Goal: Use online tool/utility: Utilize a website feature to perform a specific function

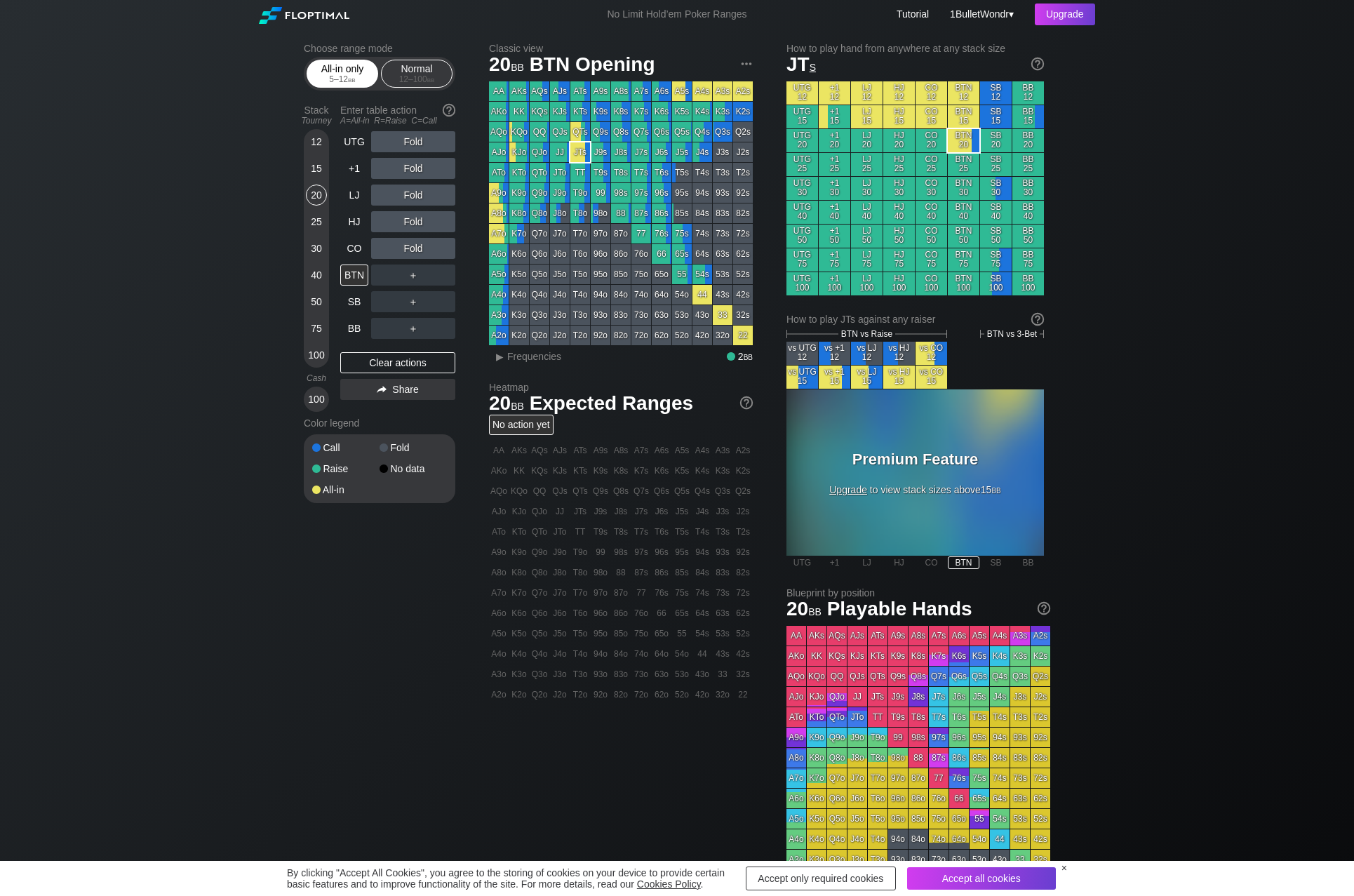
click at [362, 81] on div "5 – 12 bb" at bounding box center [342, 79] width 59 height 10
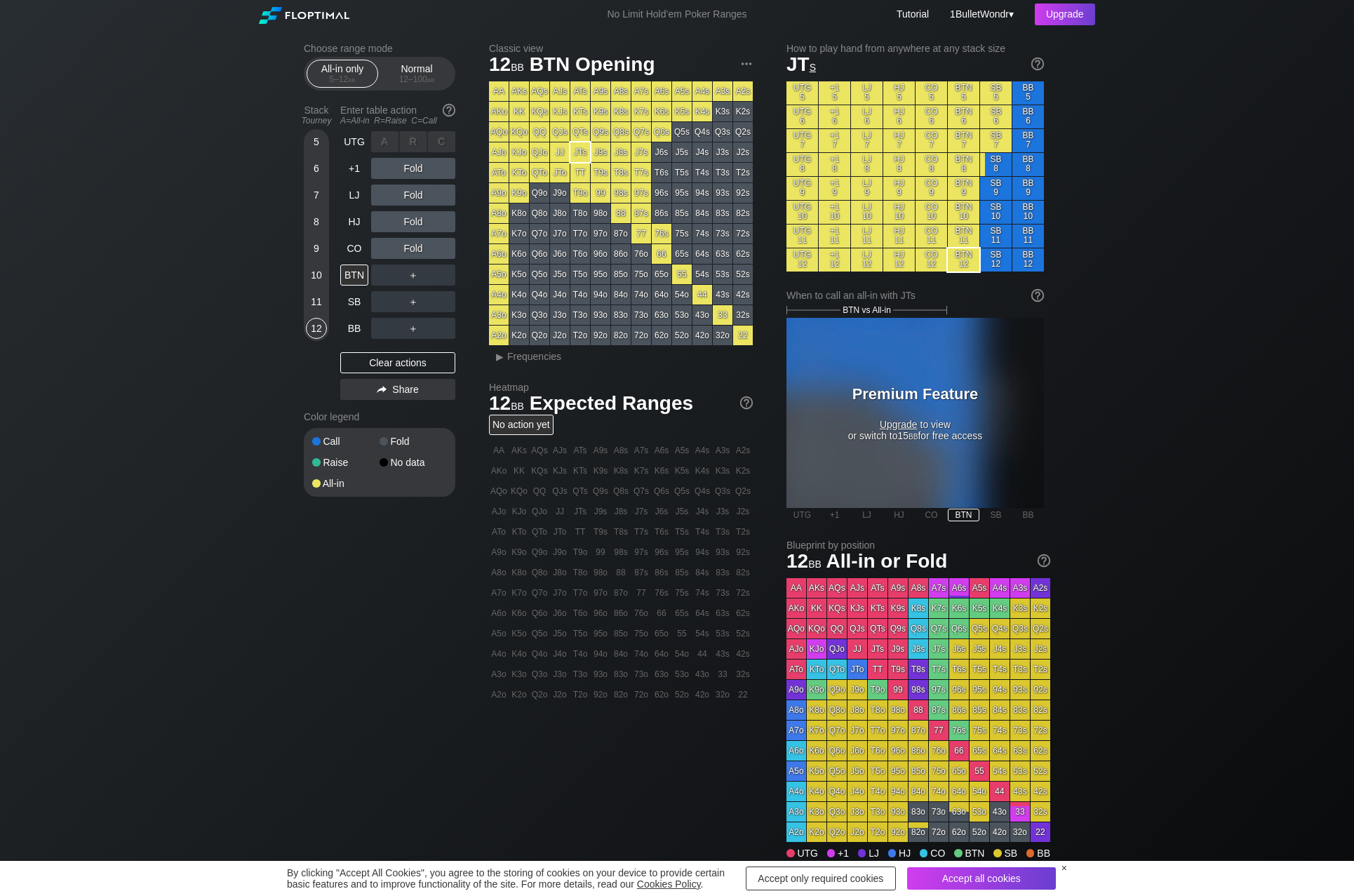
click at [408, 138] on div "R ✕" at bounding box center [413, 141] width 27 height 21
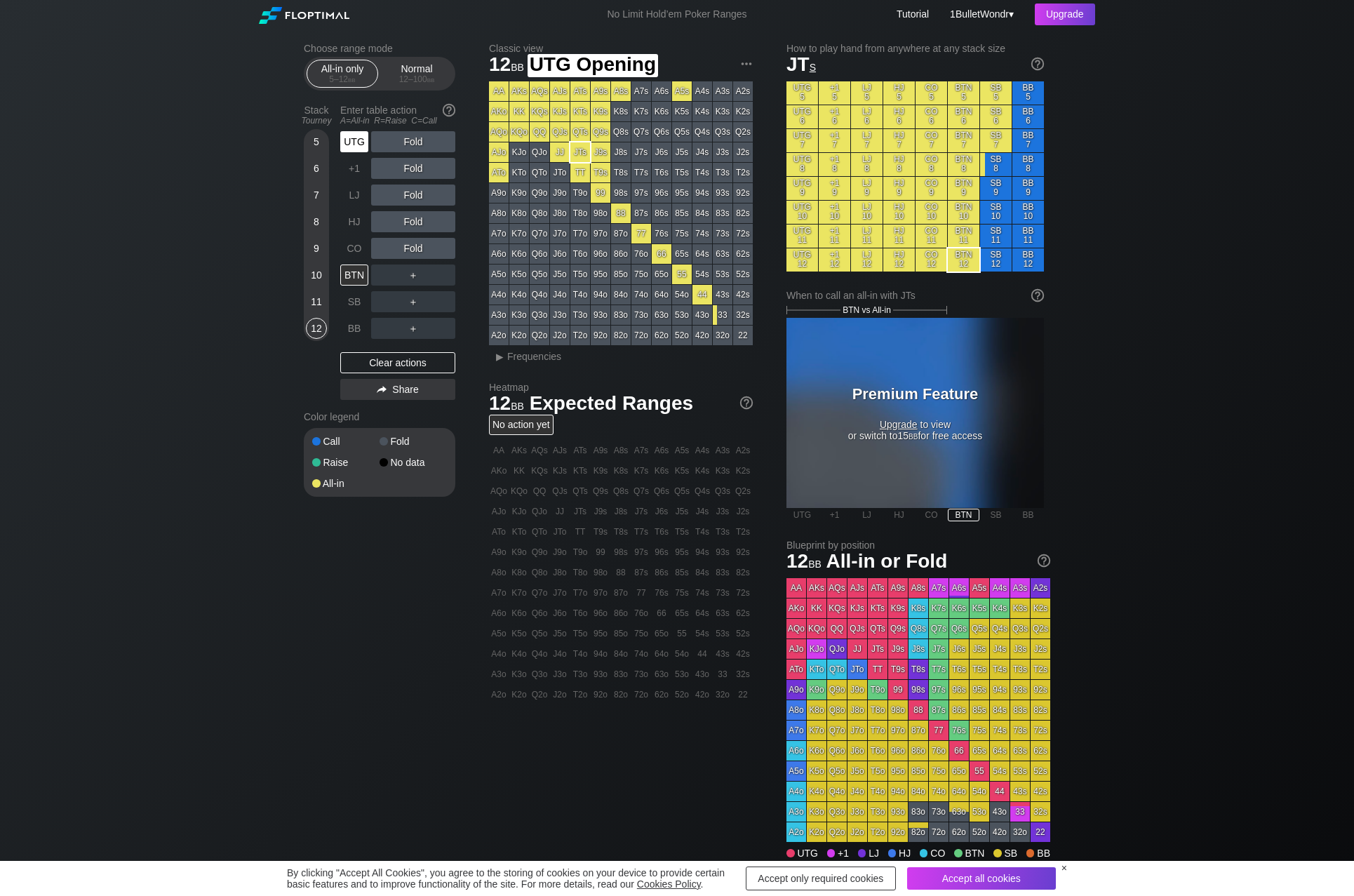
click at [362, 145] on div "UTG" at bounding box center [354, 141] width 28 height 21
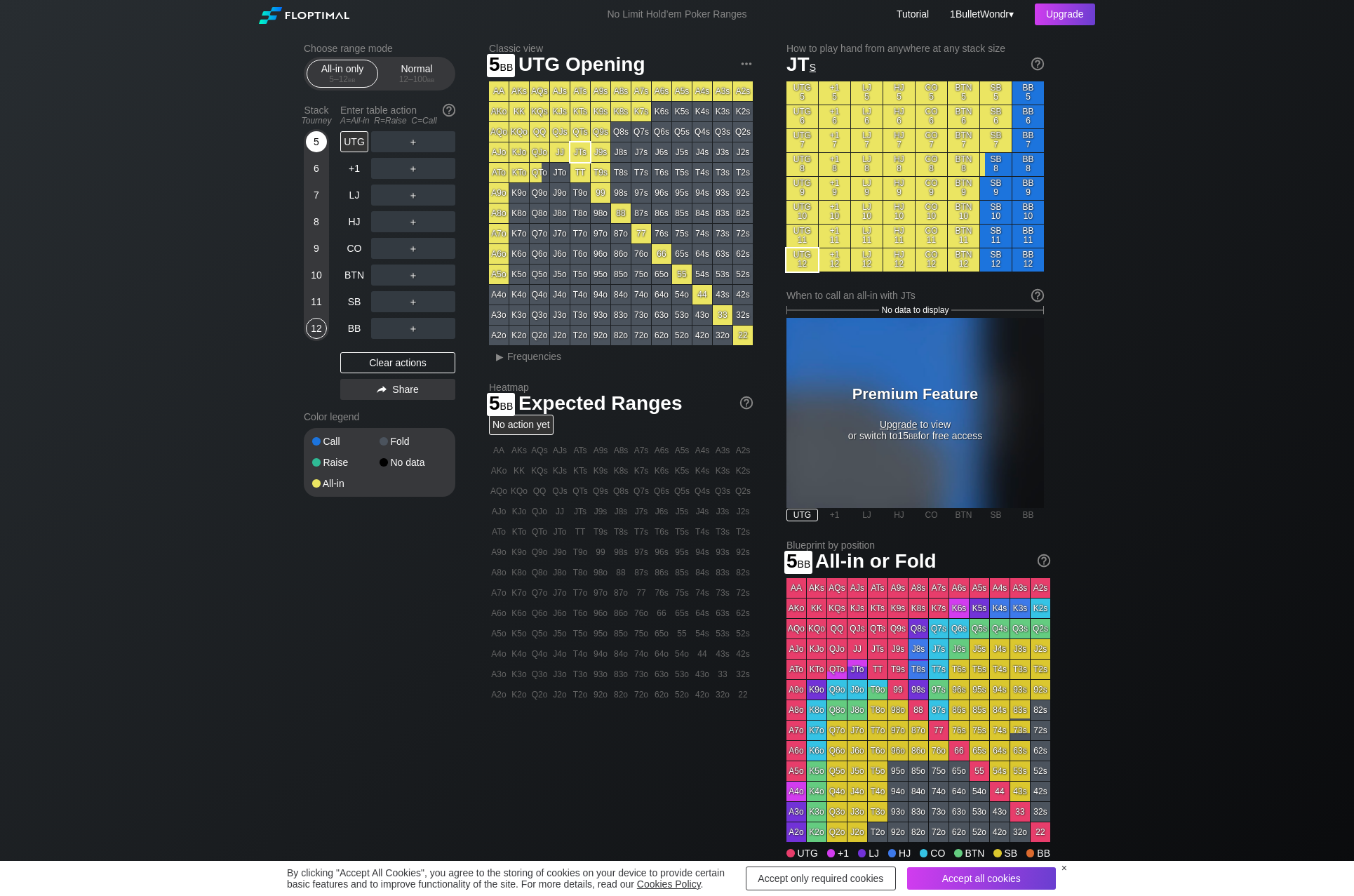
click at [320, 136] on div "5" at bounding box center [316, 141] width 21 height 21
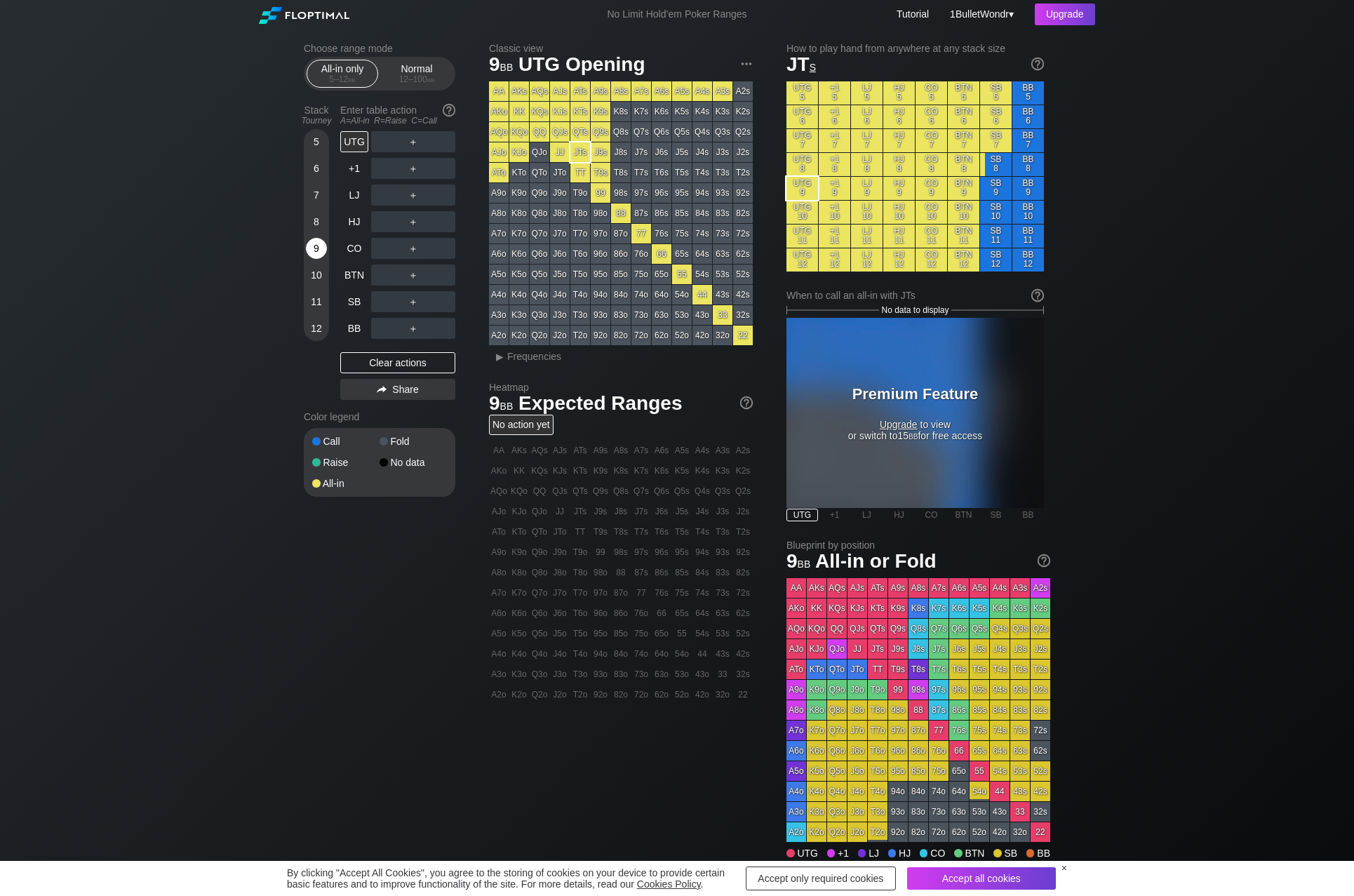
click at [313, 254] on div "9" at bounding box center [316, 248] width 21 height 21
click at [393, 71] on div "Normal 12 – 100 bb" at bounding box center [417, 73] width 65 height 27
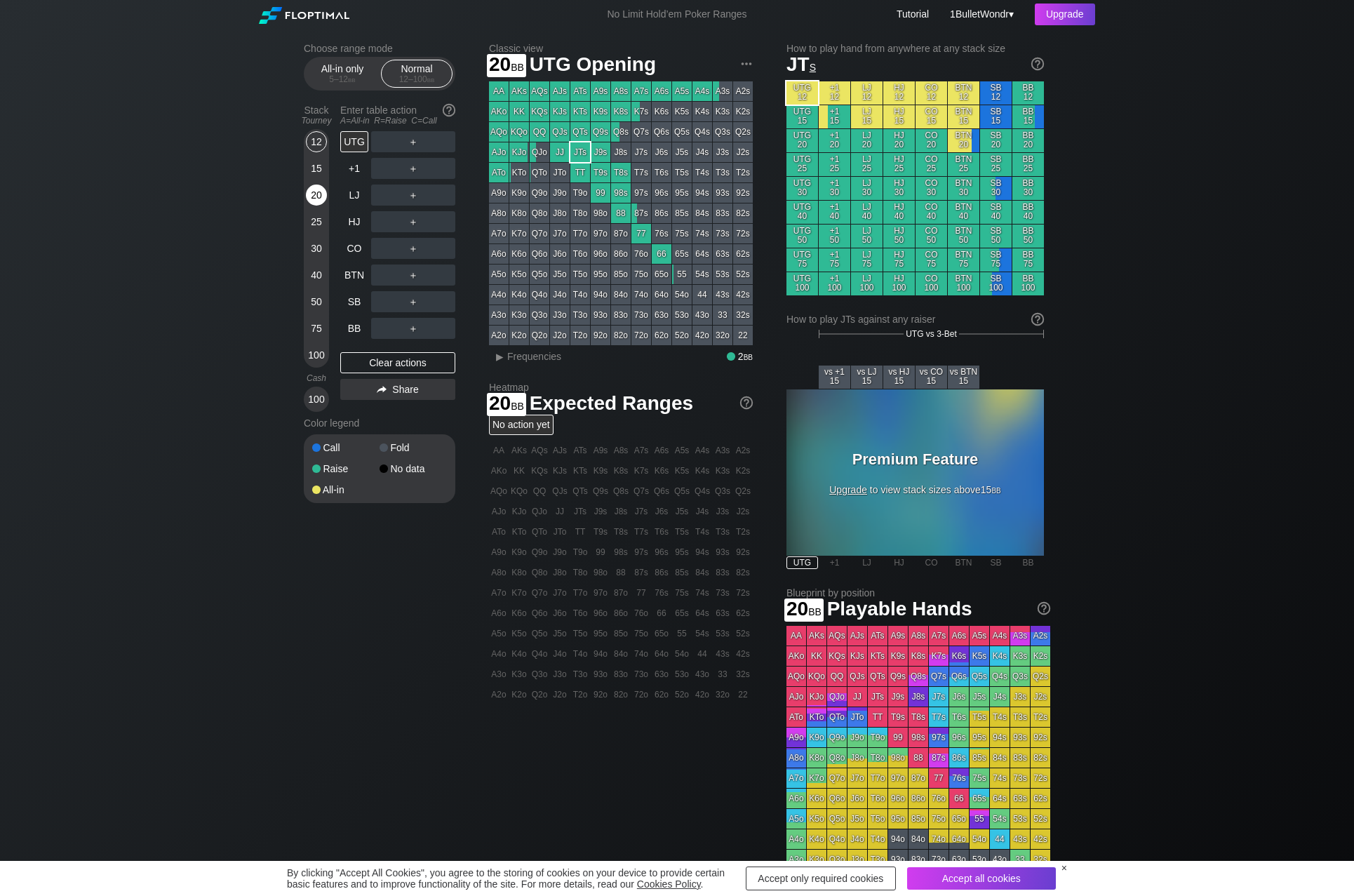
click at [318, 189] on div "20" at bounding box center [316, 194] width 21 height 21
click at [408, 196] on div "R ✕" at bounding box center [413, 194] width 27 height 21
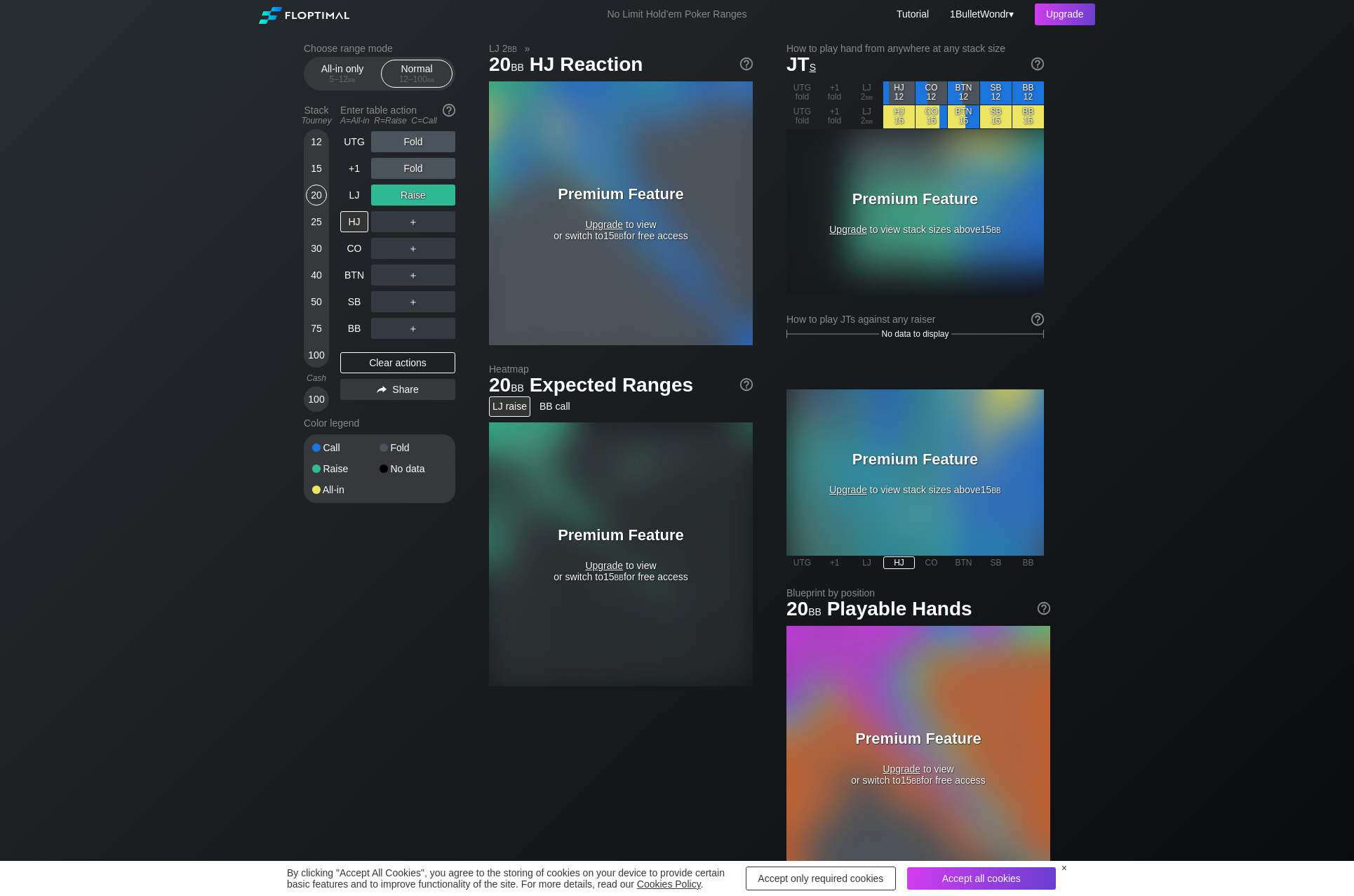
click at [613, 226] on span "Upgrade" at bounding box center [604, 225] width 38 height 12
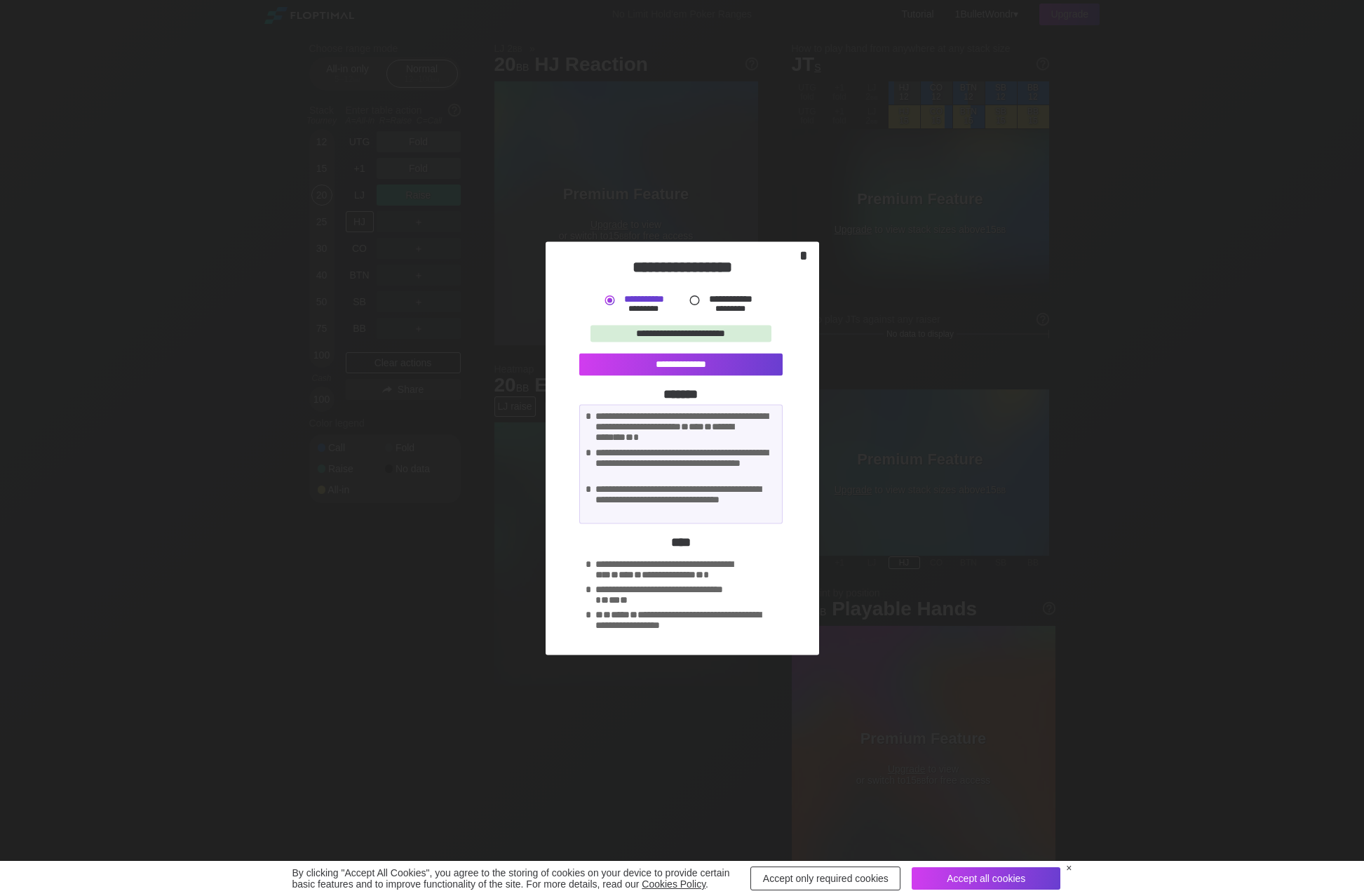
click at [798, 256] on div "*" at bounding box center [803, 255] width 19 height 16
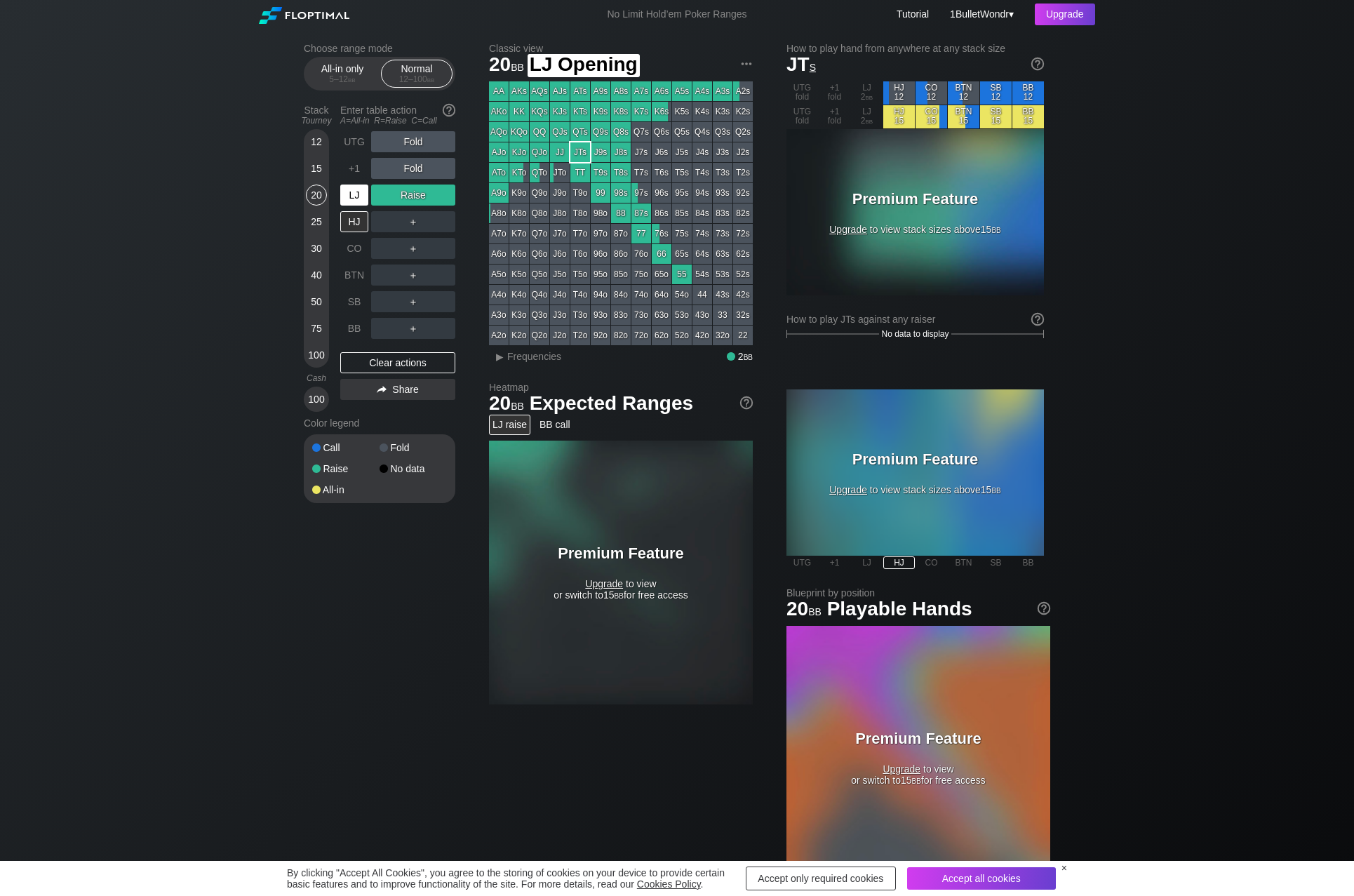
click at [363, 202] on div "LJ" at bounding box center [354, 194] width 28 height 21
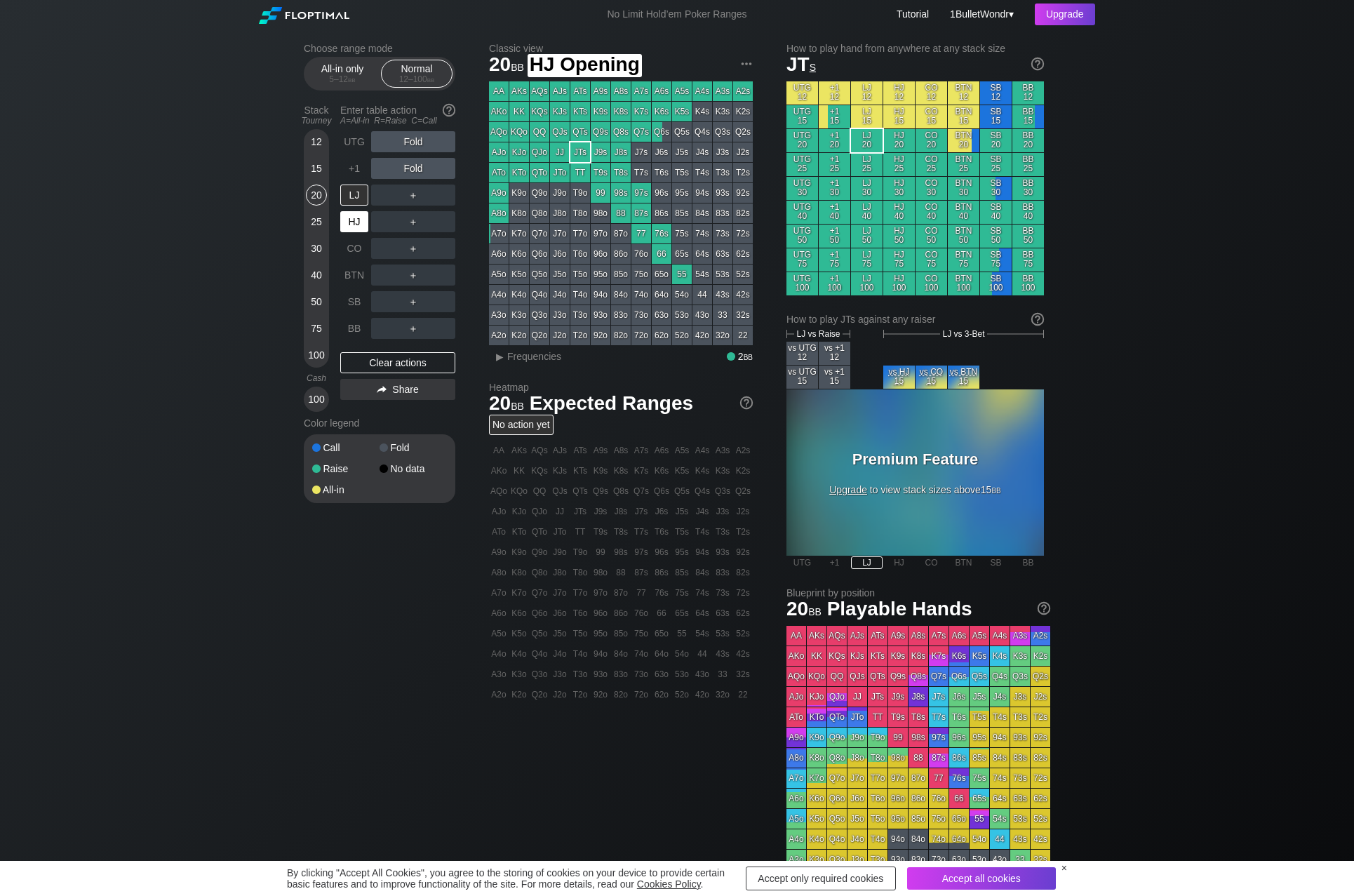
click at [359, 217] on div "HJ" at bounding box center [354, 221] width 28 height 21
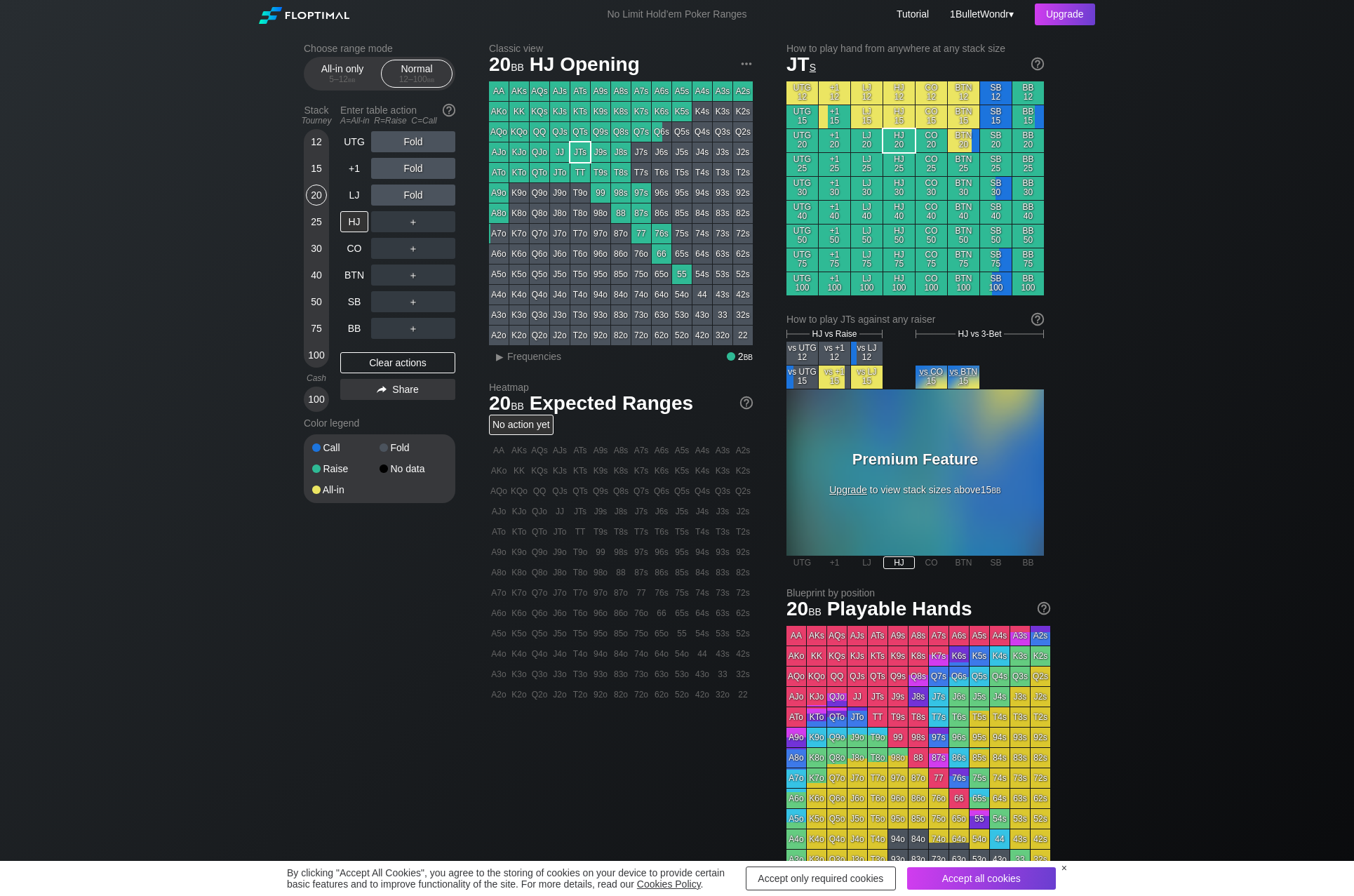
drag, startPoint x: 1185, startPoint y: 260, endPoint x: 1155, endPoint y: 80, distance: 182.5
click at [1185, 260] on div "Choose range mode All-in only 5 – 12 bb Normal 12 – 100 bb Stack Tourney Enter …" at bounding box center [677, 477] width 1354 height 896
